Goal: Task Accomplishment & Management: Manage account settings

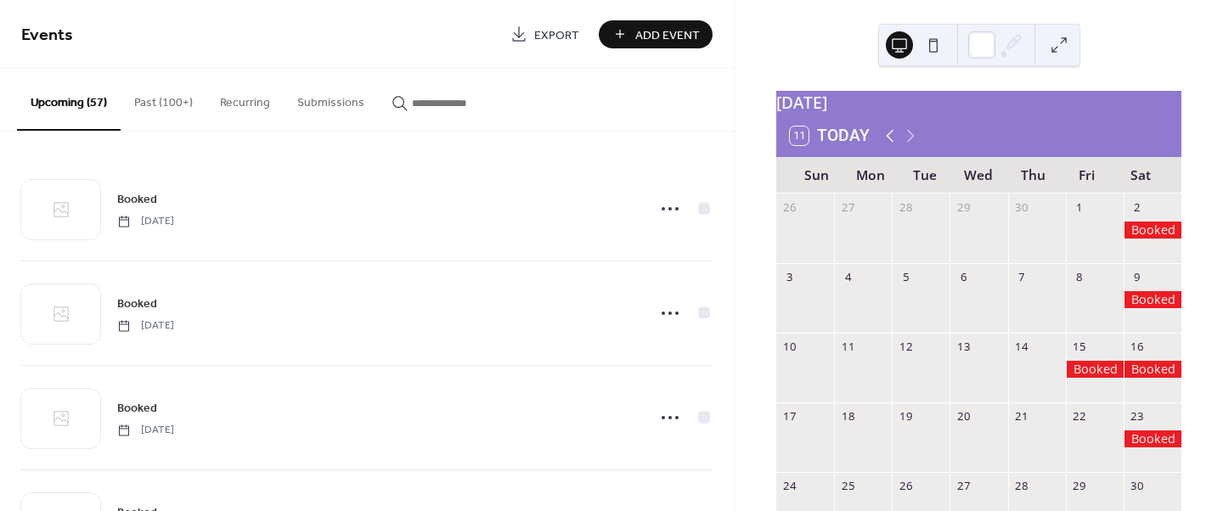
click at [888, 145] on icon at bounding box center [890, 136] width 20 height 20
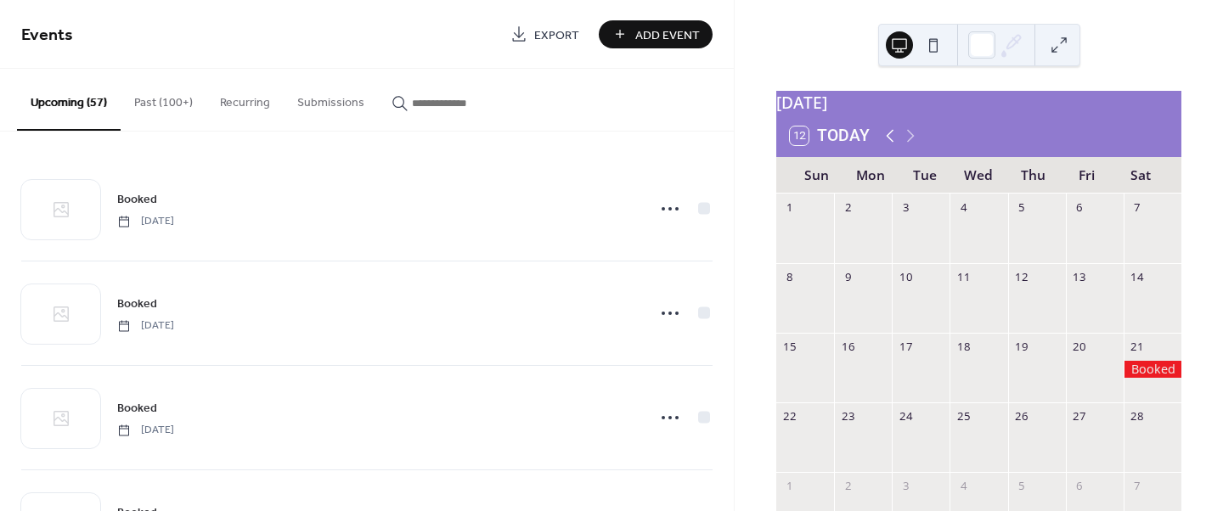
click at [888, 145] on icon at bounding box center [890, 136] width 20 height 20
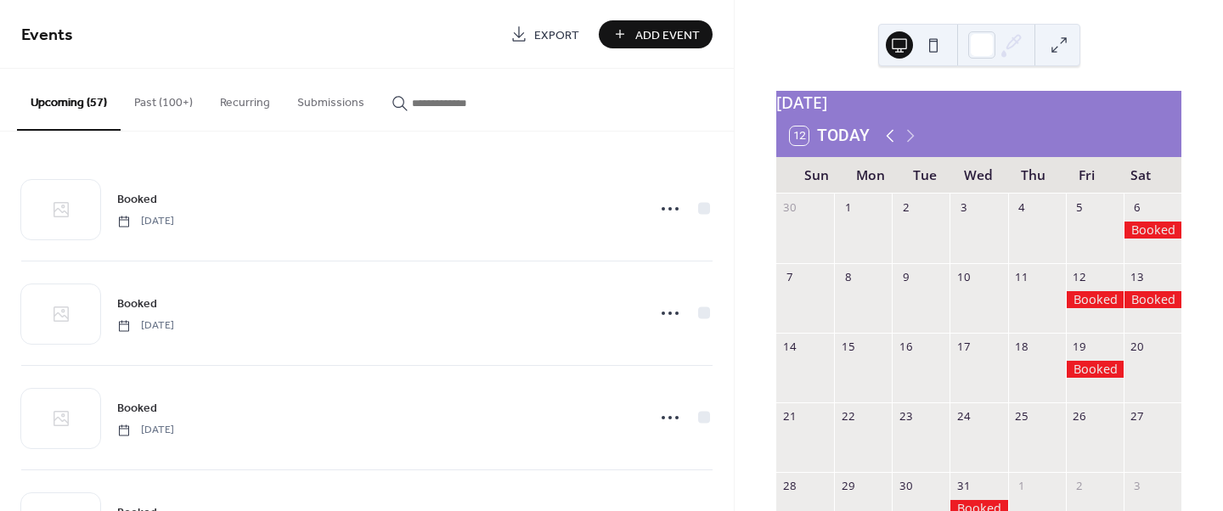
click at [887, 145] on icon at bounding box center [890, 136] width 20 height 20
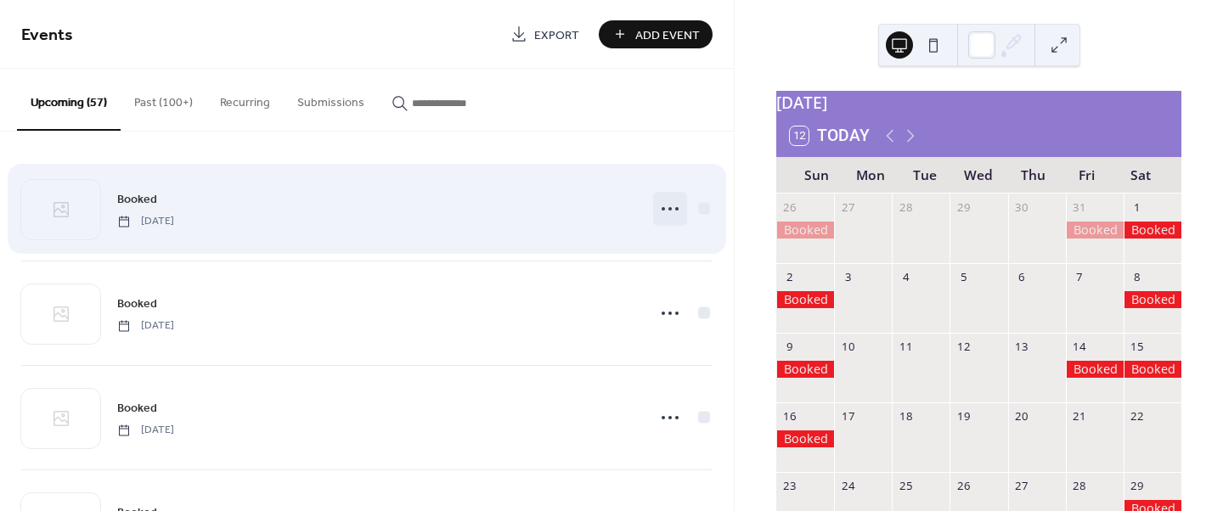
click at [669, 209] on circle at bounding box center [670, 208] width 3 height 3
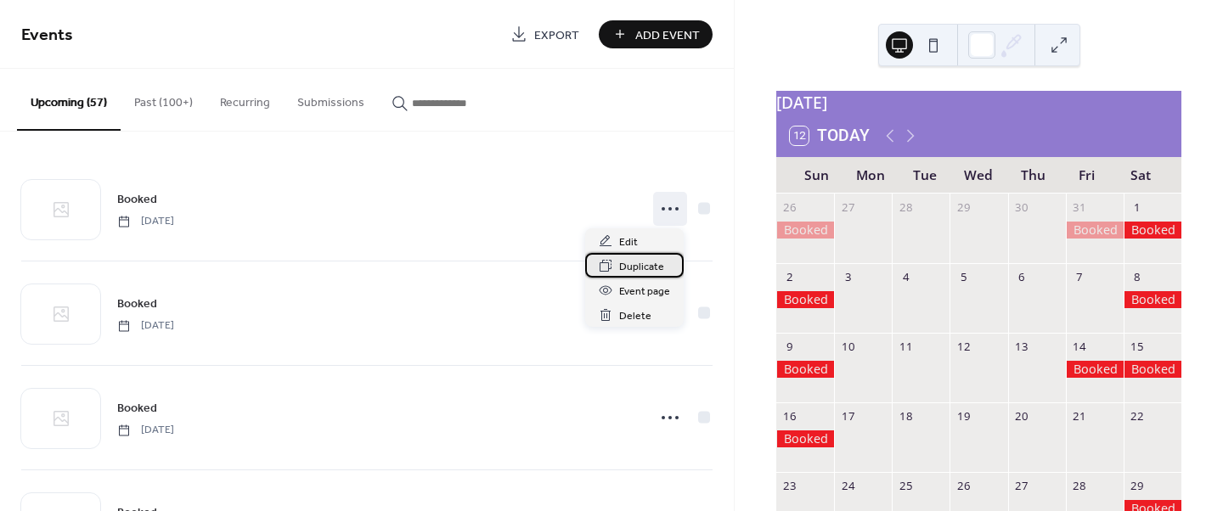
click at [637, 268] on span "Duplicate" at bounding box center [641, 267] width 45 height 18
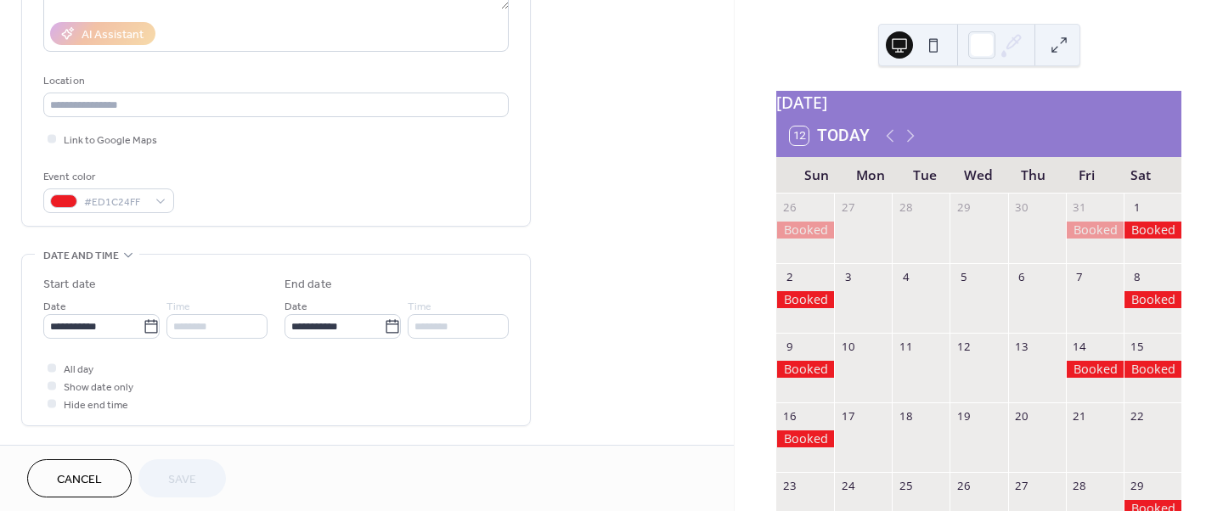
scroll to position [319, 0]
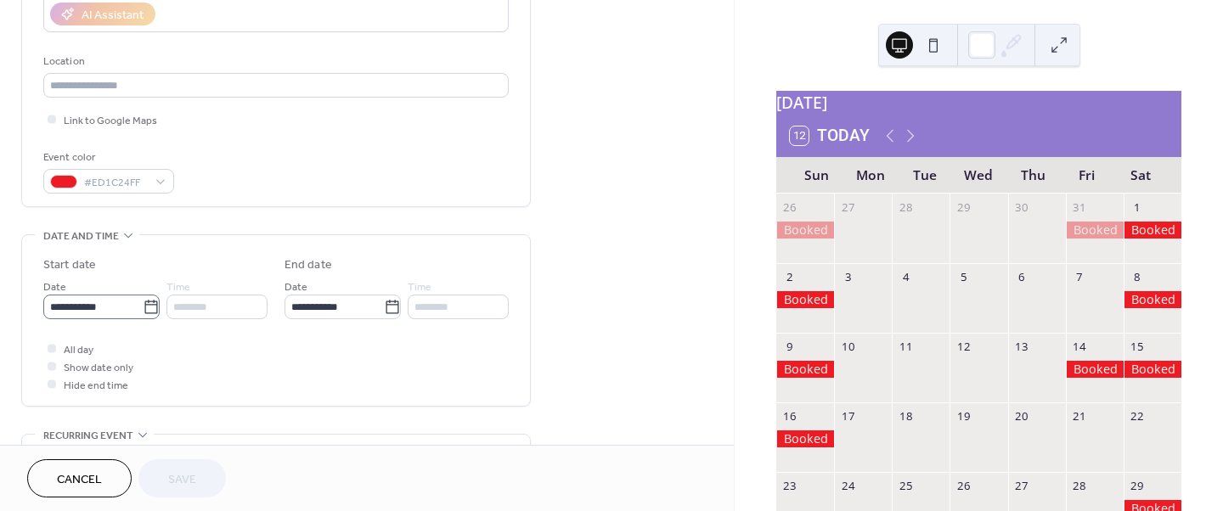
click at [153, 309] on icon at bounding box center [151, 307] width 17 height 17
click at [143, 309] on input "**********" at bounding box center [92, 307] width 99 height 25
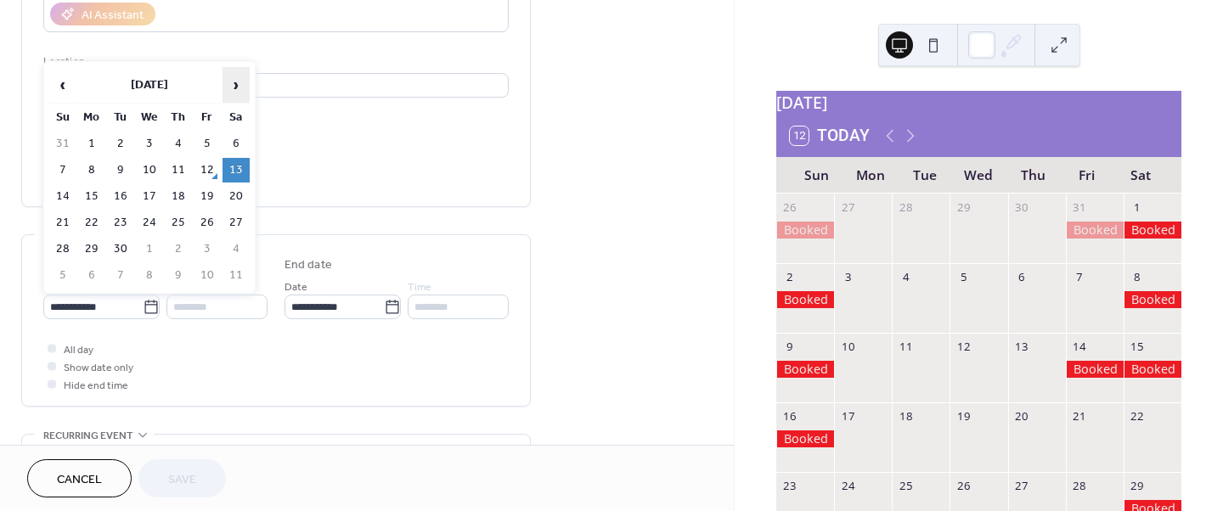
click at [235, 88] on span "›" at bounding box center [235, 85] width 25 height 34
click at [232, 222] on td "22" at bounding box center [236, 223] width 27 height 25
type input "**********"
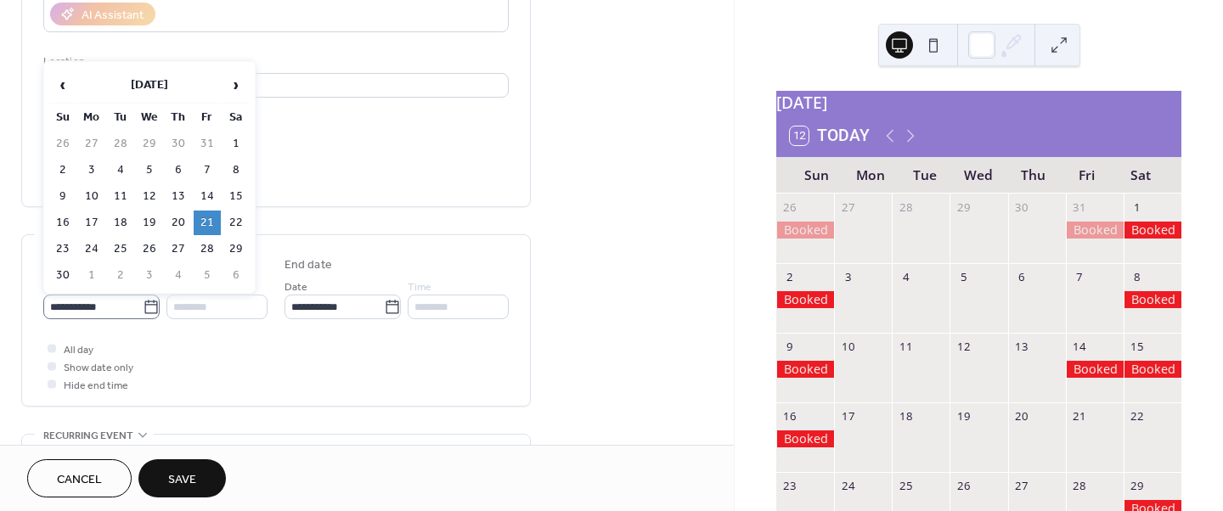
click at [146, 307] on icon at bounding box center [151, 307] width 17 height 17
click at [143, 307] on input "**********" at bounding box center [92, 307] width 99 height 25
click at [231, 227] on td "22" at bounding box center [236, 223] width 27 height 25
type input "**********"
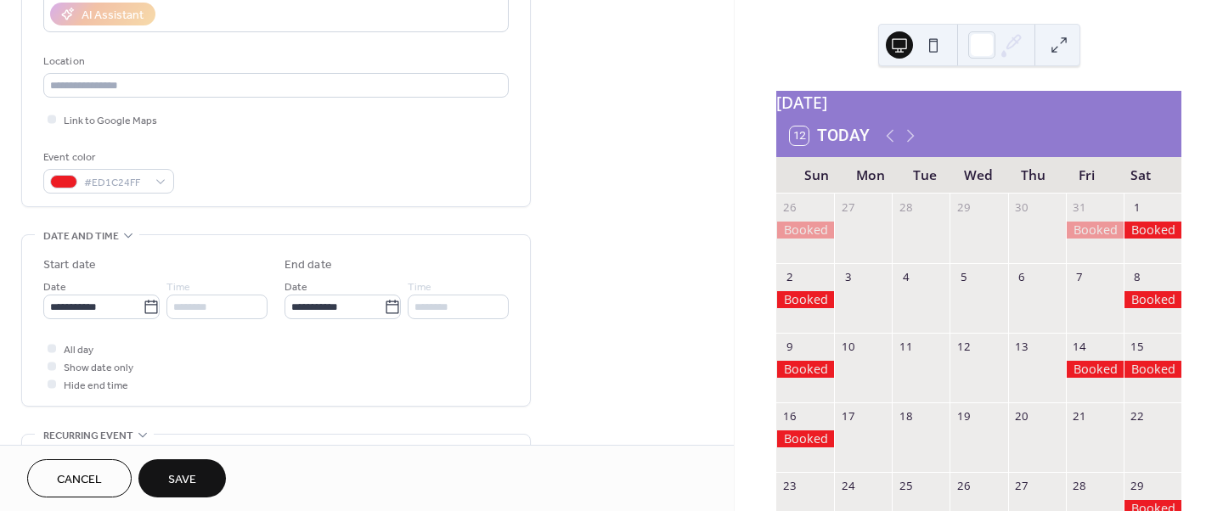
click at [167, 476] on button "Save" at bounding box center [182, 479] width 88 height 38
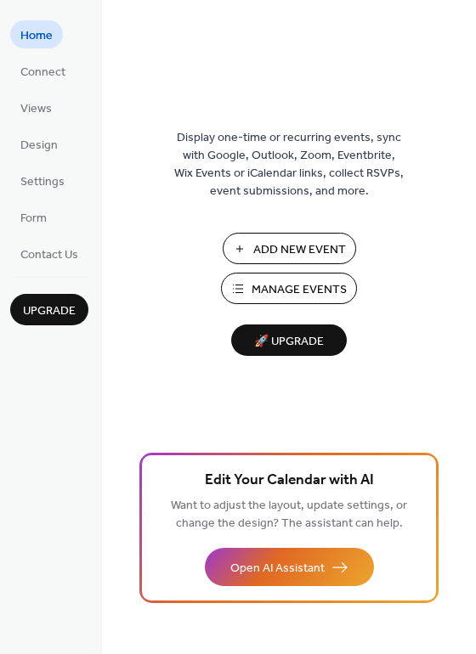
click at [287, 293] on span "Manage Events" at bounding box center [298, 290] width 95 height 18
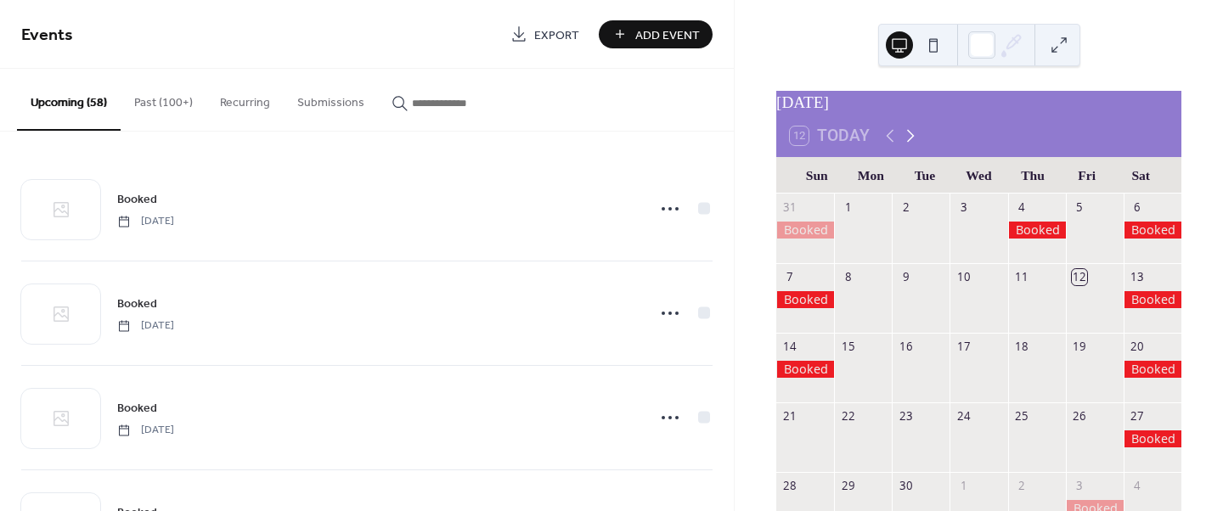
click at [914, 146] on icon at bounding box center [911, 136] width 20 height 20
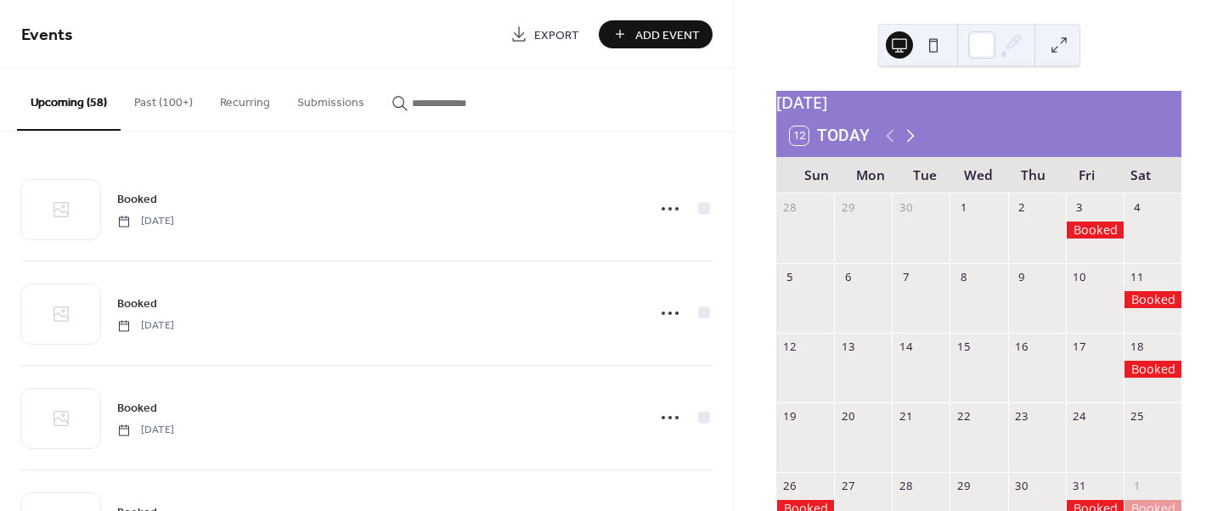
click at [914, 146] on icon at bounding box center [911, 136] width 20 height 20
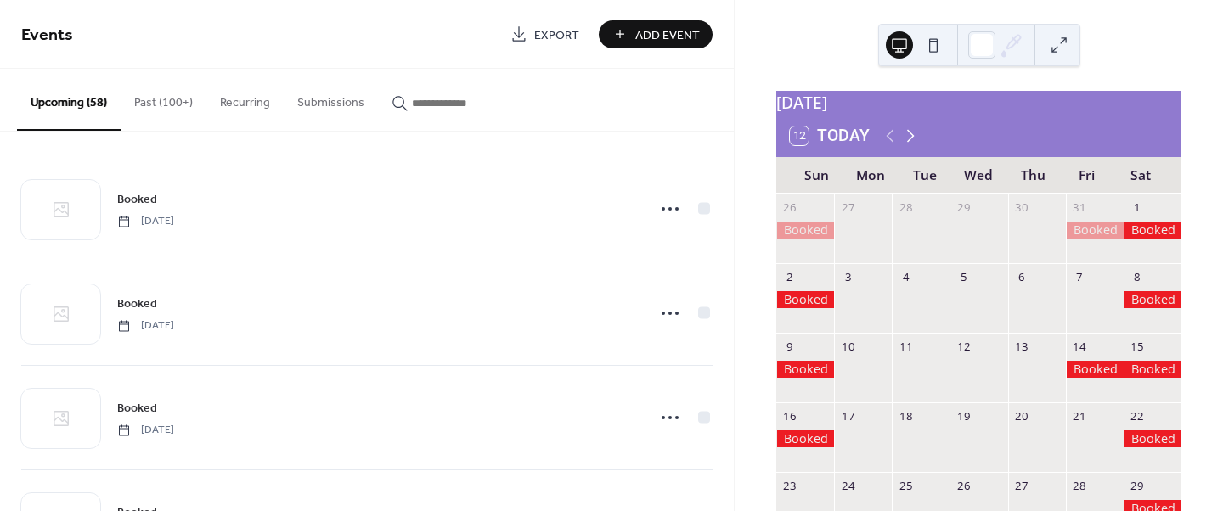
click at [914, 146] on icon at bounding box center [911, 136] width 20 height 20
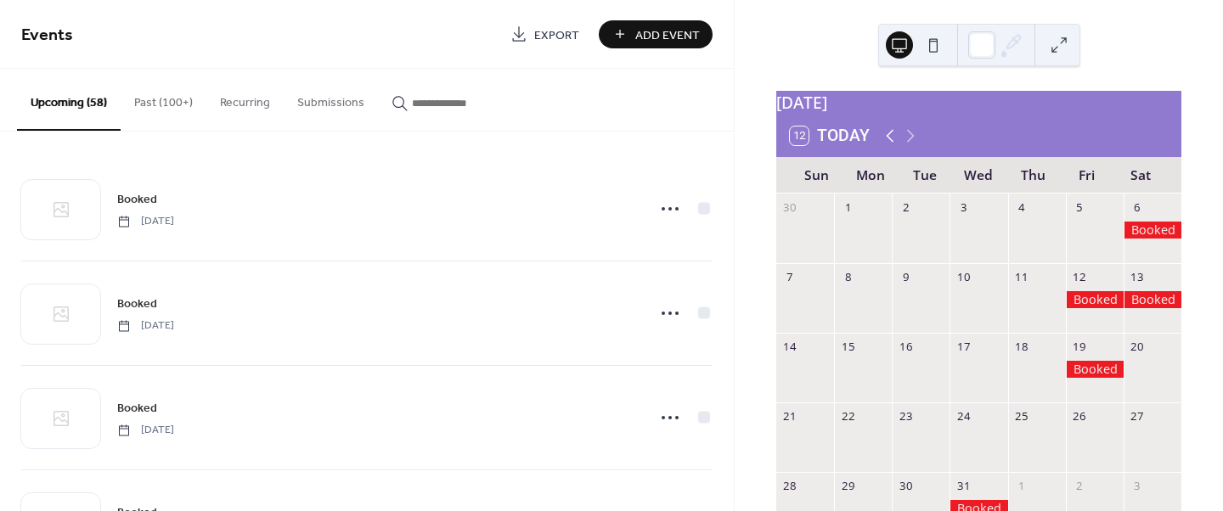
click at [888, 146] on icon at bounding box center [890, 136] width 20 height 20
